Goal: Communication & Community: Answer question/provide support

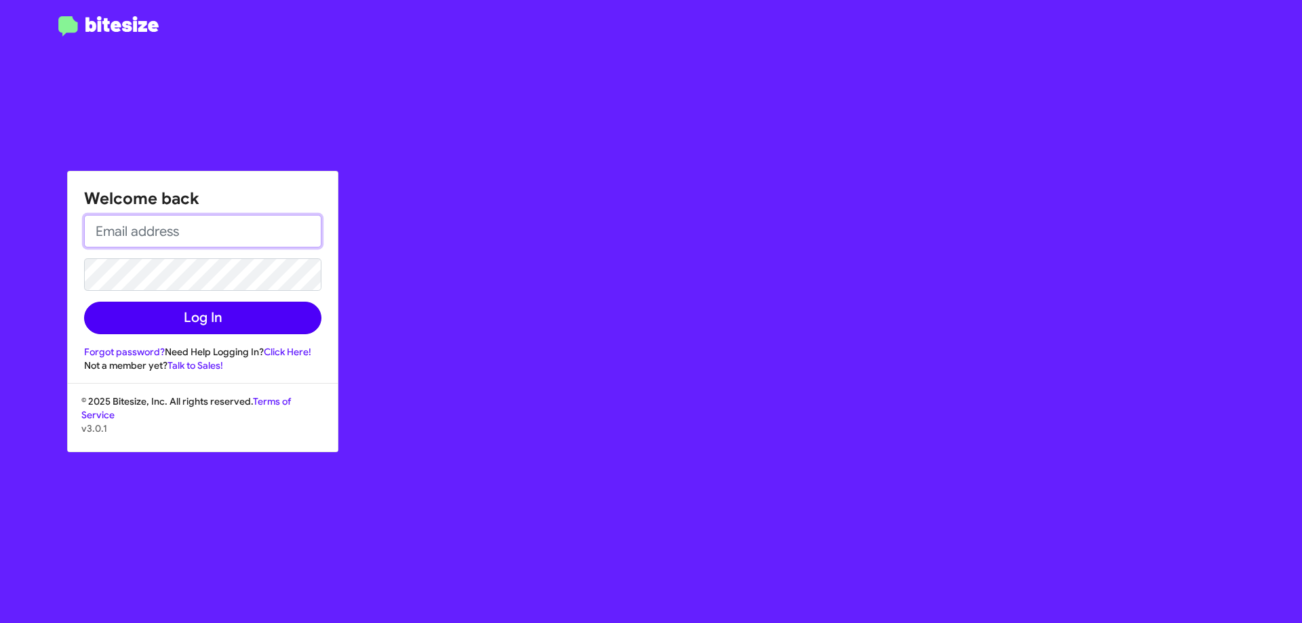
type input "[EMAIL_ADDRESS][DOMAIN_NAME]"
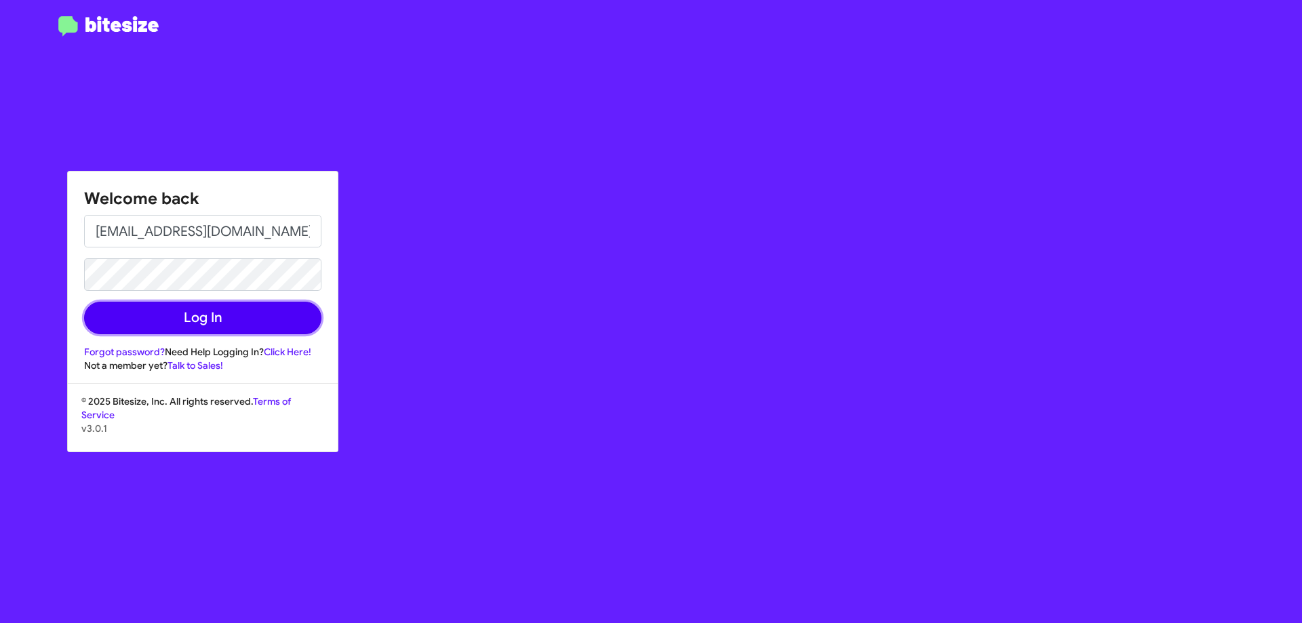
click at [191, 319] on button "Log In" at bounding box center [202, 318] width 237 height 33
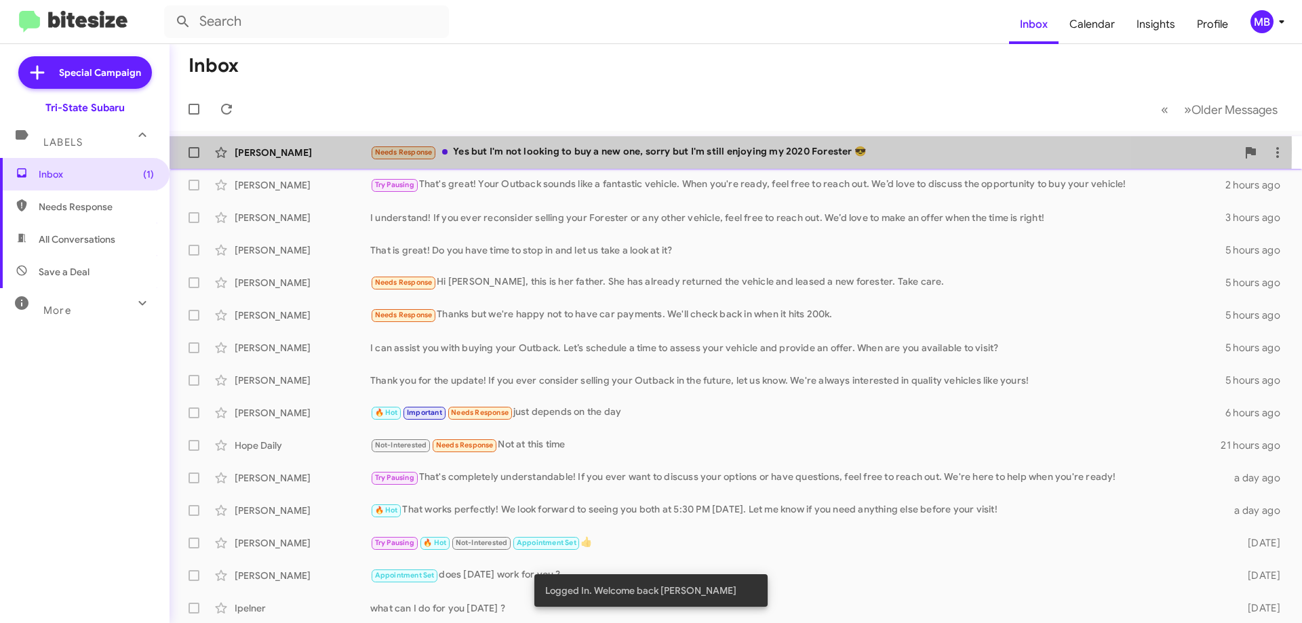
click at [522, 148] on div "Needs Response Yes but I'm not looking to buy a new one, sorry but I'm still en…" at bounding box center [803, 152] width 866 height 16
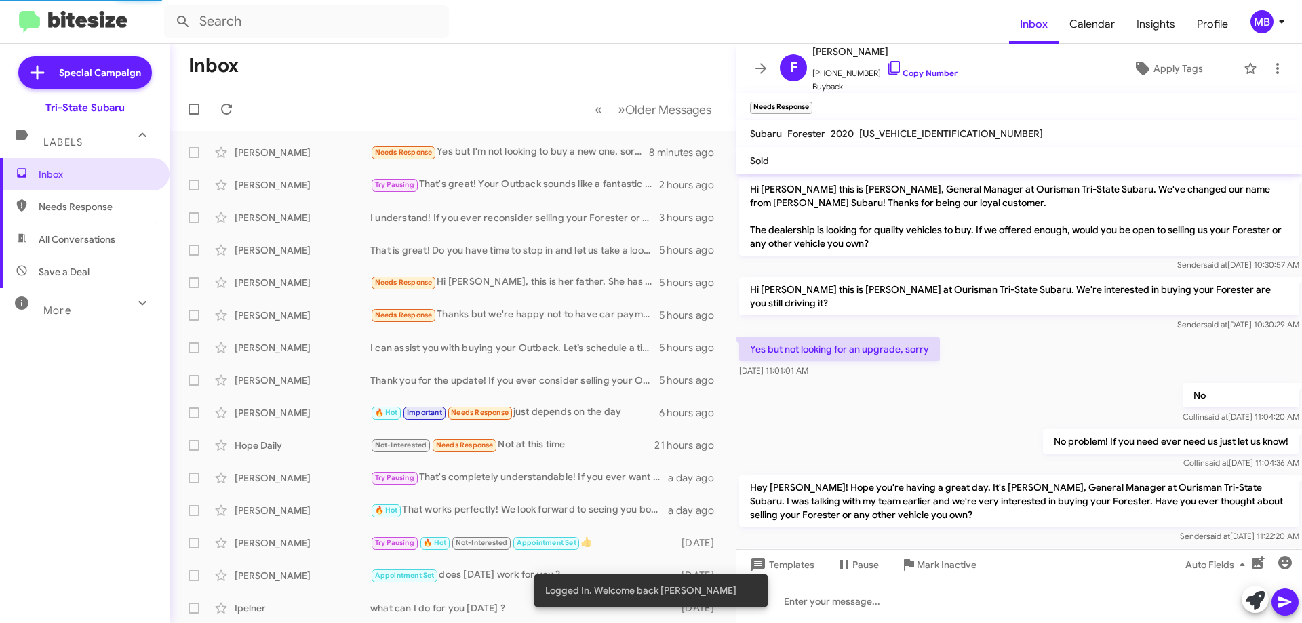
scroll to position [129, 0]
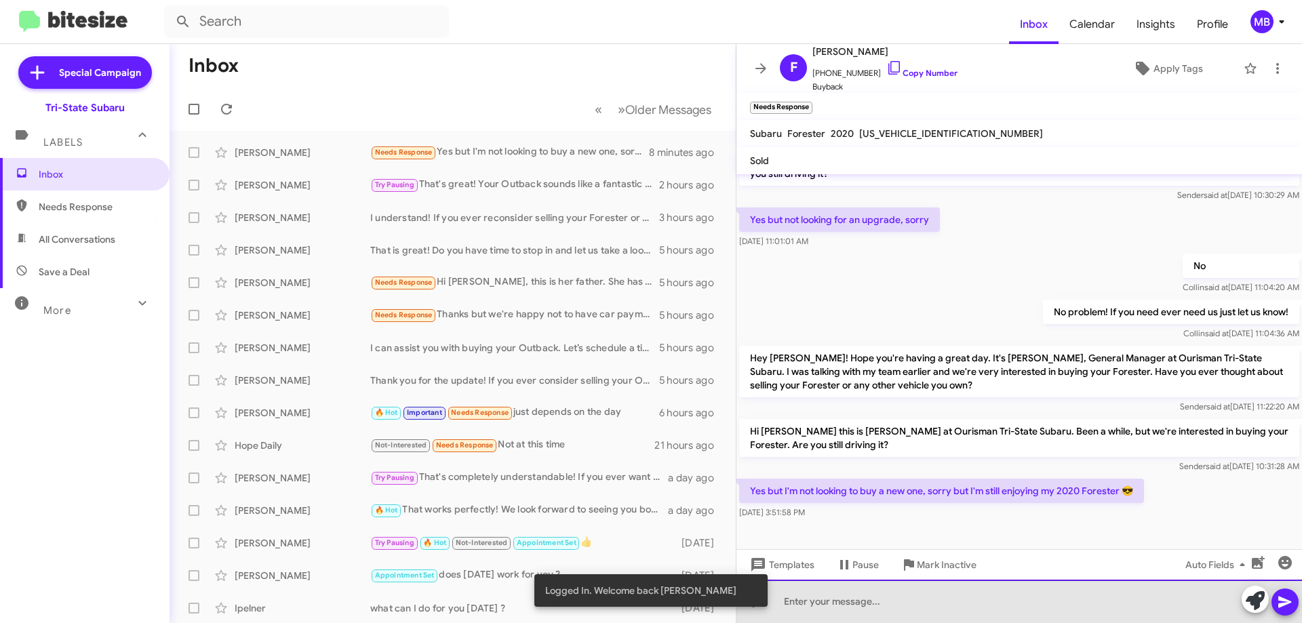
click at [1005, 605] on div at bounding box center [1018, 601] width 565 height 43
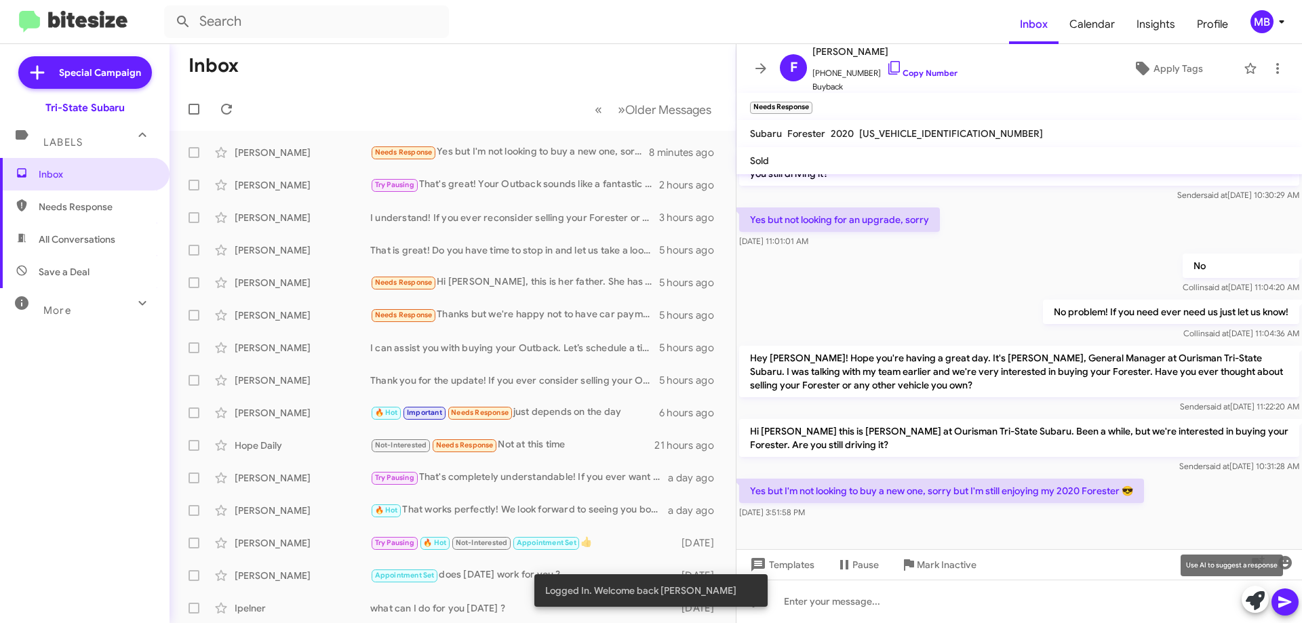
click at [1245, 599] on button at bounding box center [1254, 599] width 27 height 27
click at [1247, 603] on icon at bounding box center [1254, 600] width 19 height 19
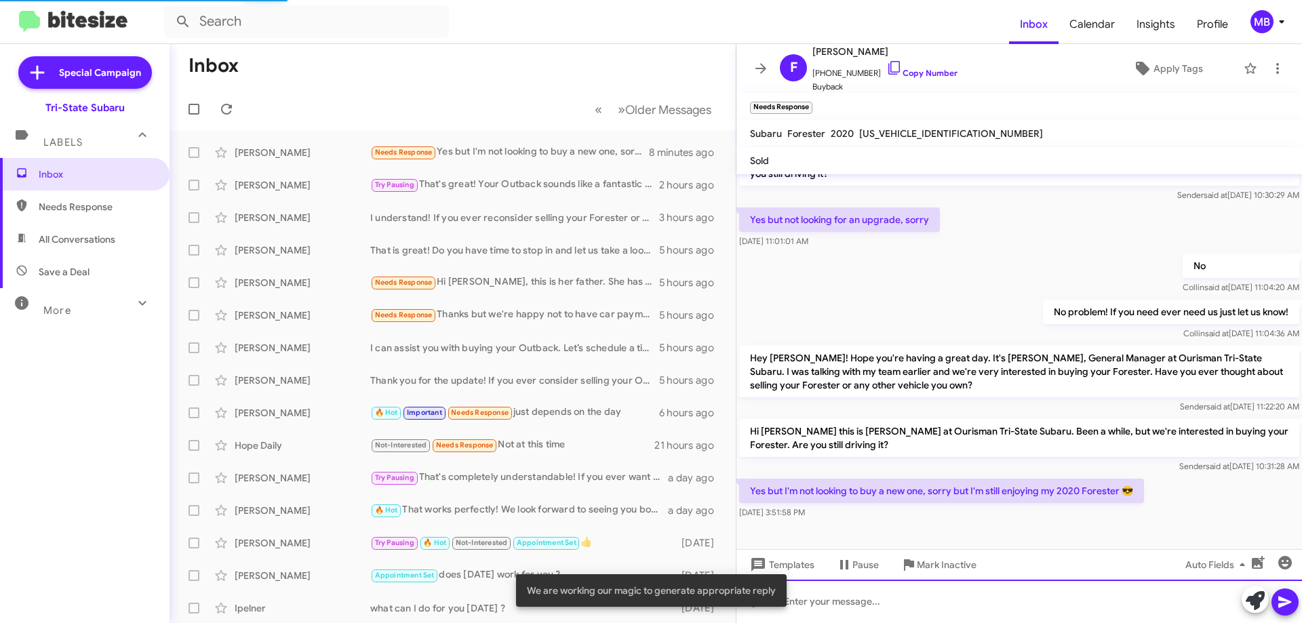
click at [1186, 608] on div at bounding box center [1018, 601] width 565 height 43
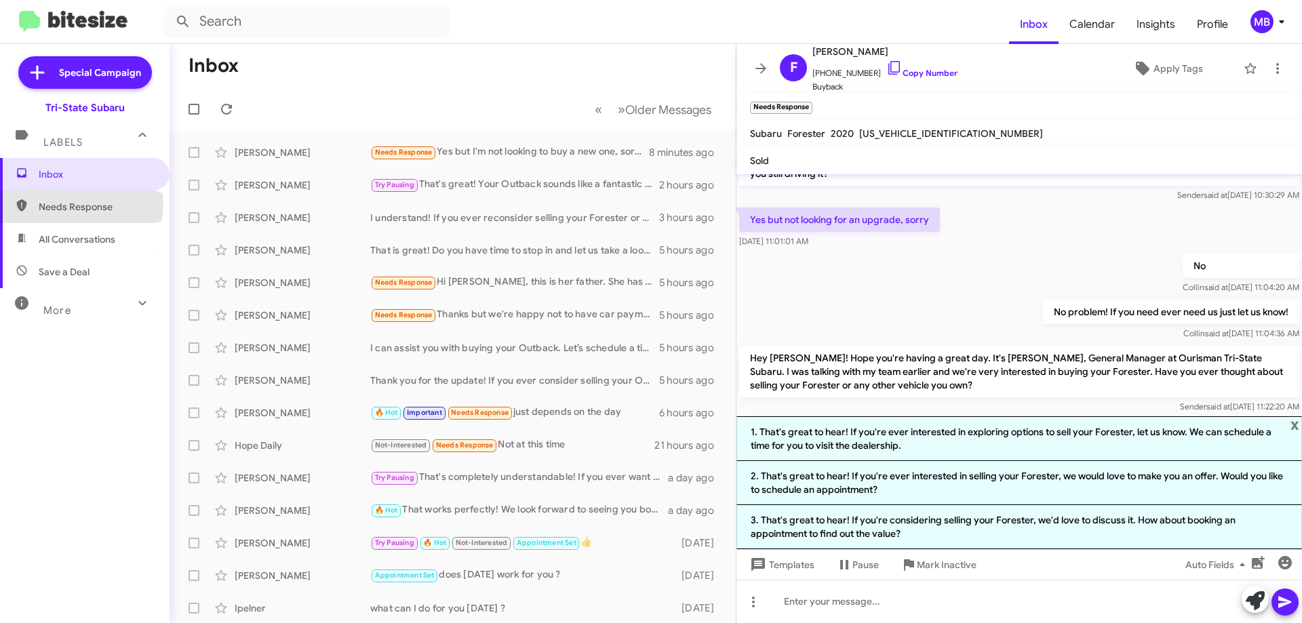
click at [81, 204] on span "Needs Response" at bounding box center [96, 207] width 115 height 14
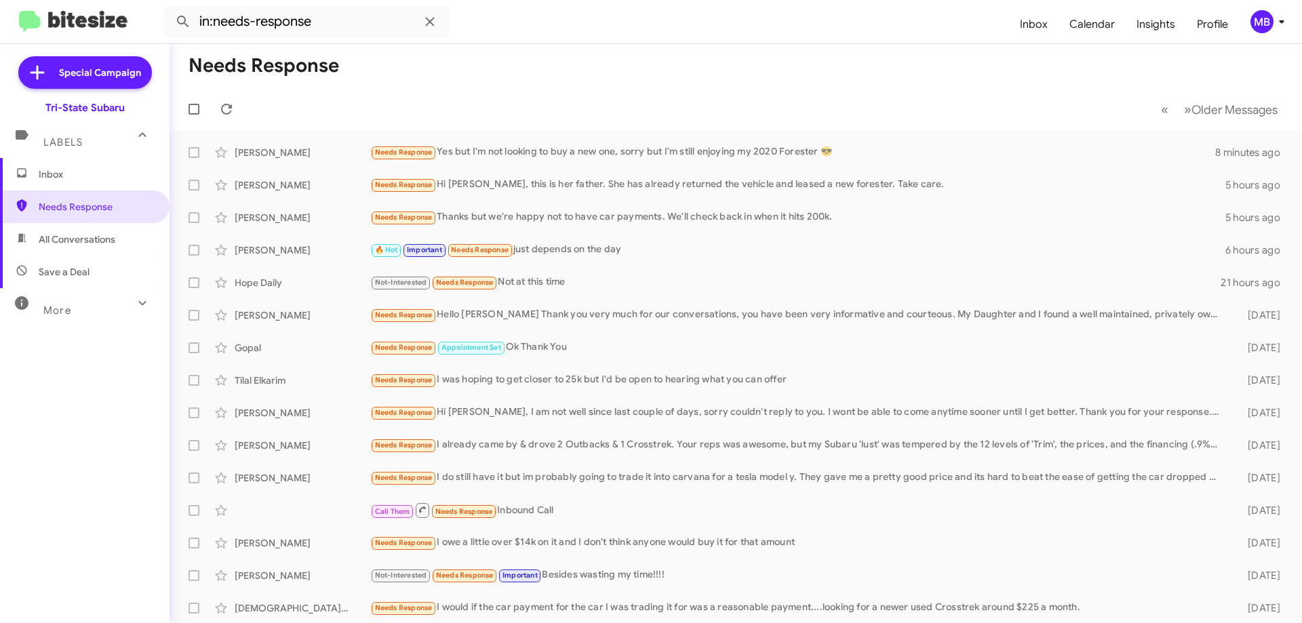
click at [106, 243] on span "All Conversations" at bounding box center [77, 240] width 77 height 14
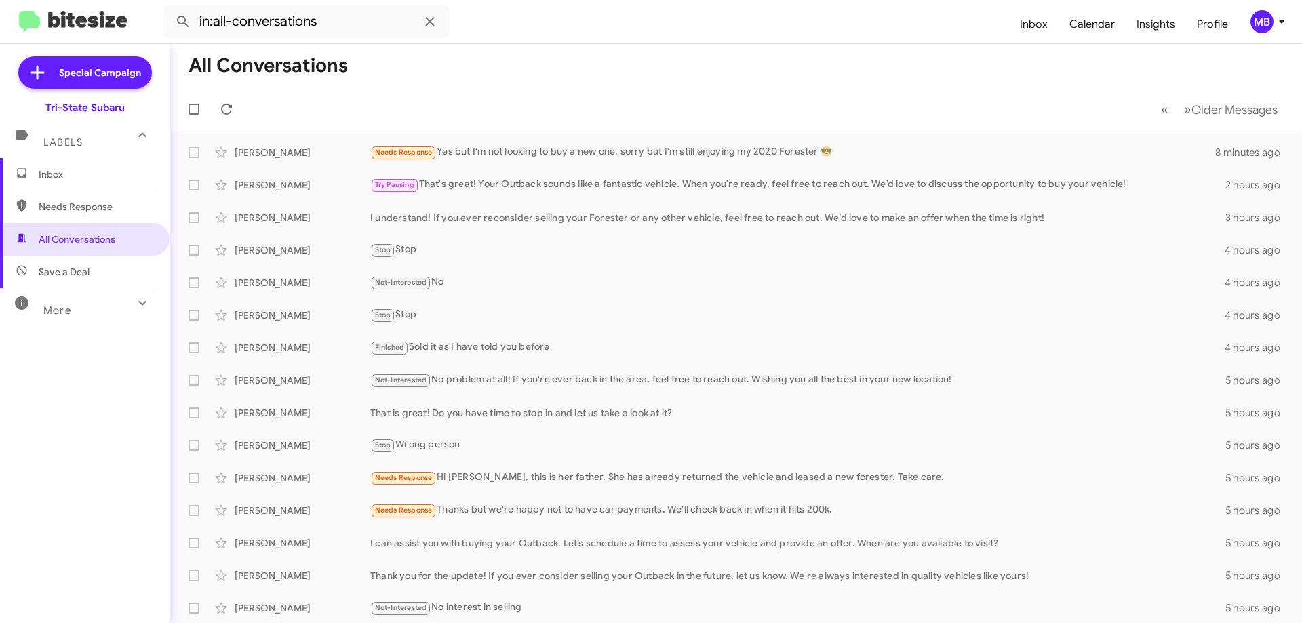
click at [106, 271] on span "Save a Deal" at bounding box center [84, 272] width 169 height 33
type input "in:not-interested"
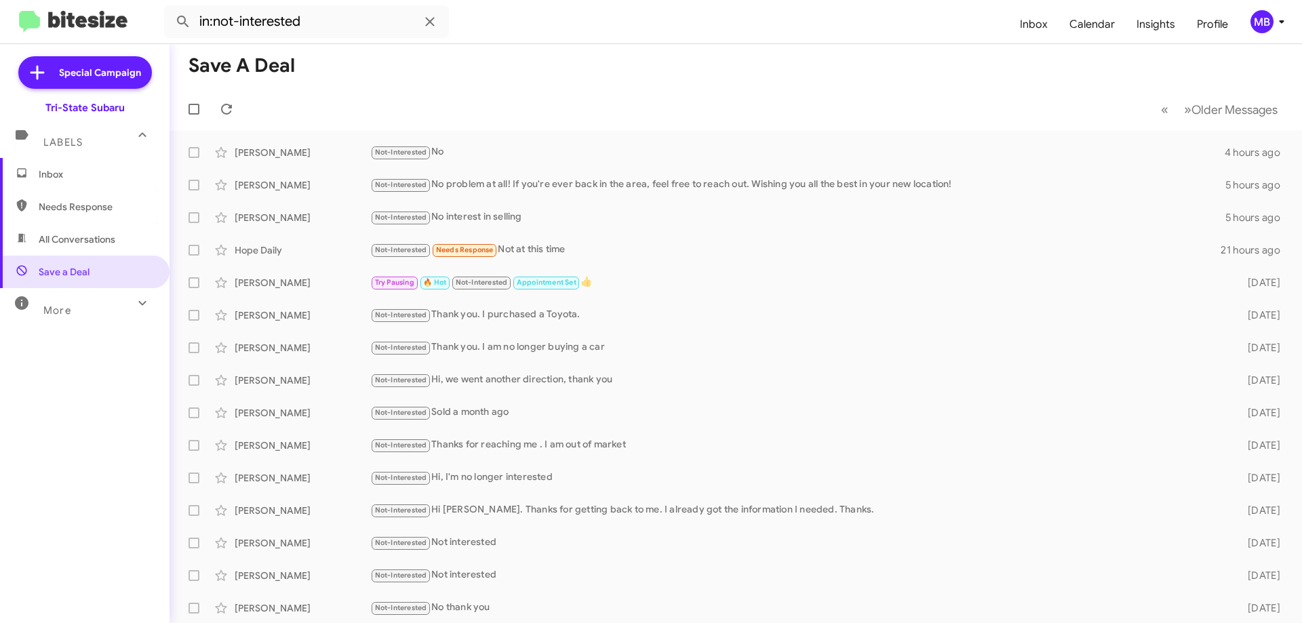
click at [115, 176] on span "Inbox" at bounding box center [96, 174] width 115 height 14
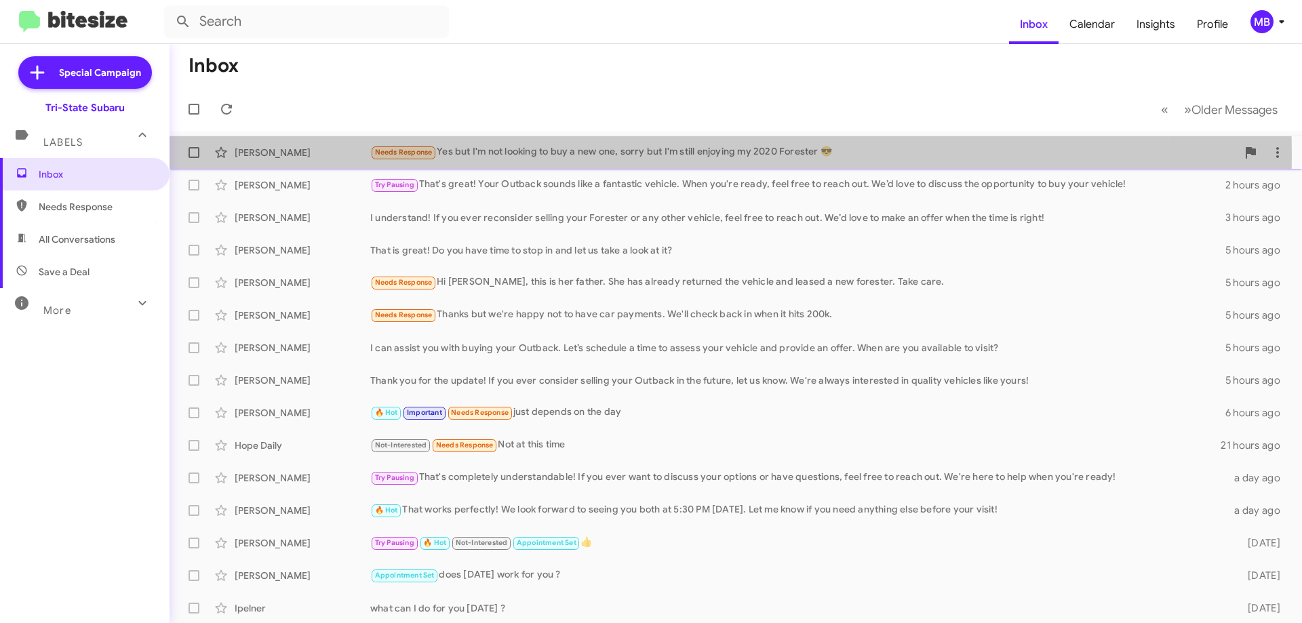
click at [542, 155] on div "Needs Response Yes but I'm not looking to buy a new one, sorry but I'm still en…" at bounding box center [803, 152] width 866 height 16
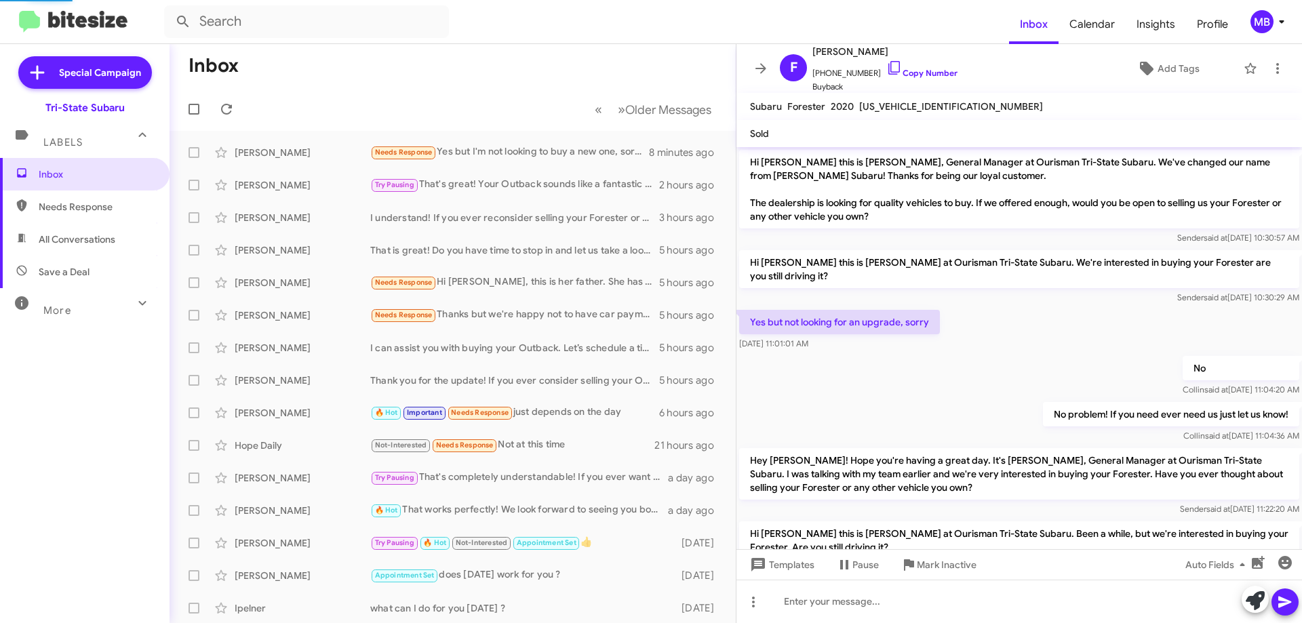
scroll to position [102, 0]
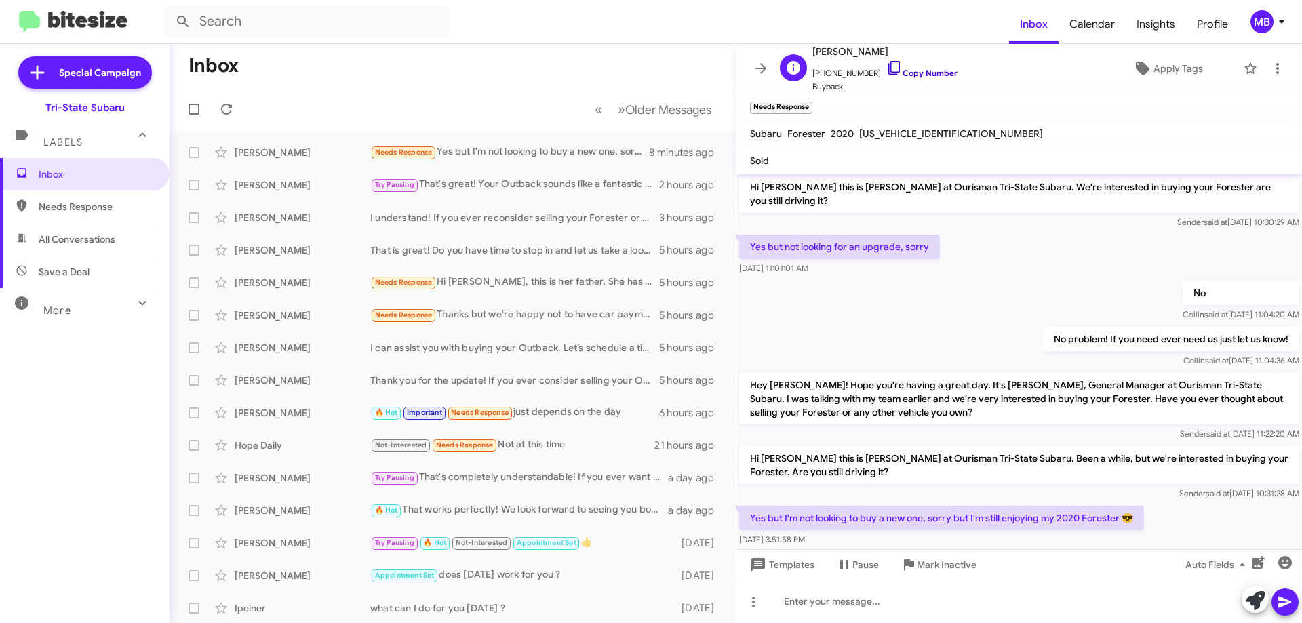
click at [920, 72] on link "Copy Number" at bounding box center [921, 73] width 71 height 10
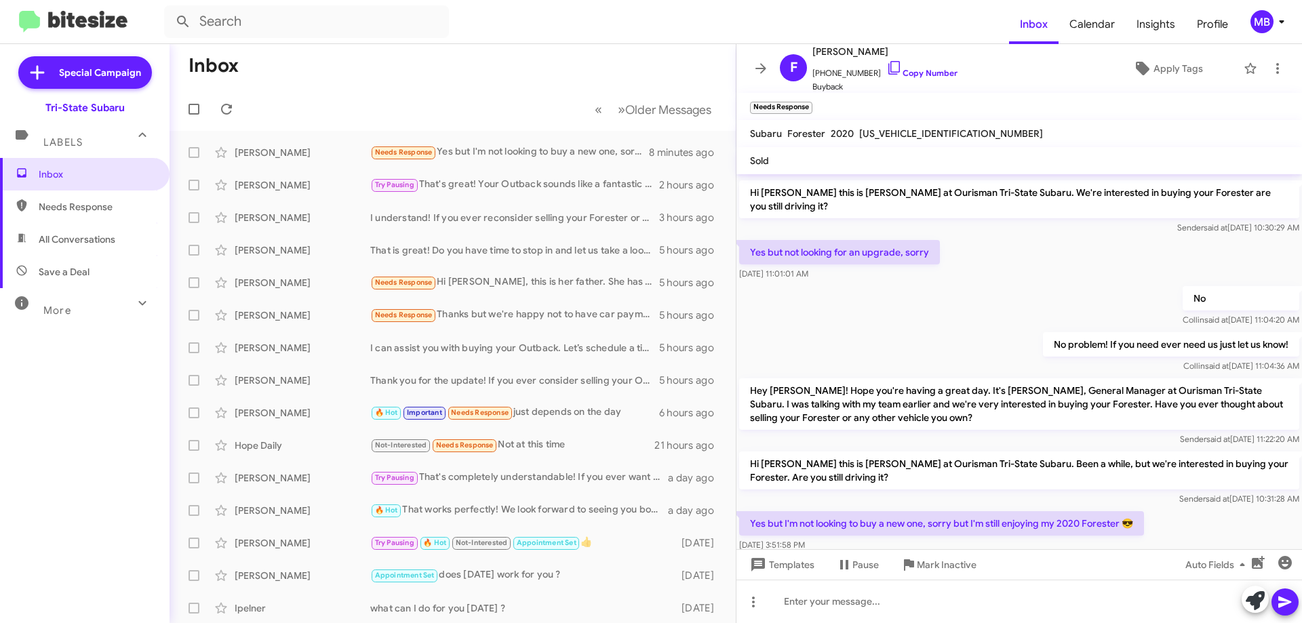
scroll to position [129, 0]
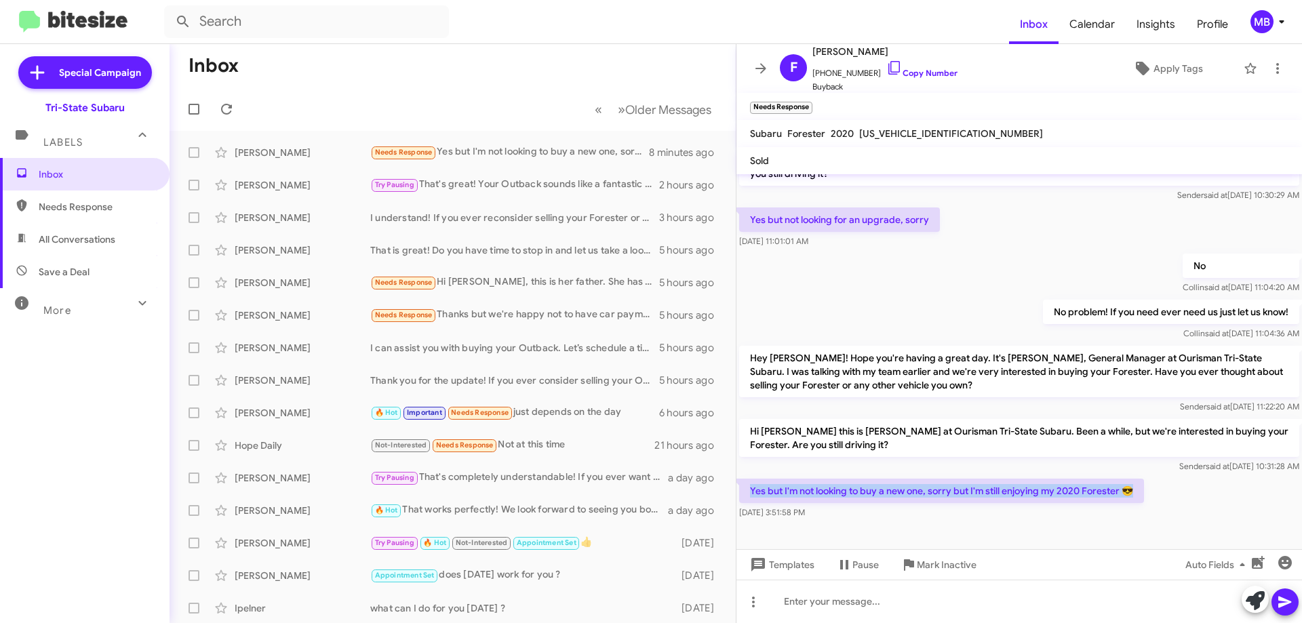
drag, startPoint x: 1170, startPoint y: 498, endPoint x: 769, endPoint y: 491, distance: 401.4
click at [751, 493] on div "Yes but I'm not looking to buy a new one, sorry but I'm still enjoying my 2020 …" at bounding box center [1018, 499] width 565 height 46
drag, startPoint x: 793, startPoint y: 491, endPoint x: 803, endPoint y: 494, distance: 11.2
copy p "Yes but I'm not looking to buy a new one, sorry but I'm still enjoying my 2020 …"
